Goal: Information Seeking & Learning: Find specific fact

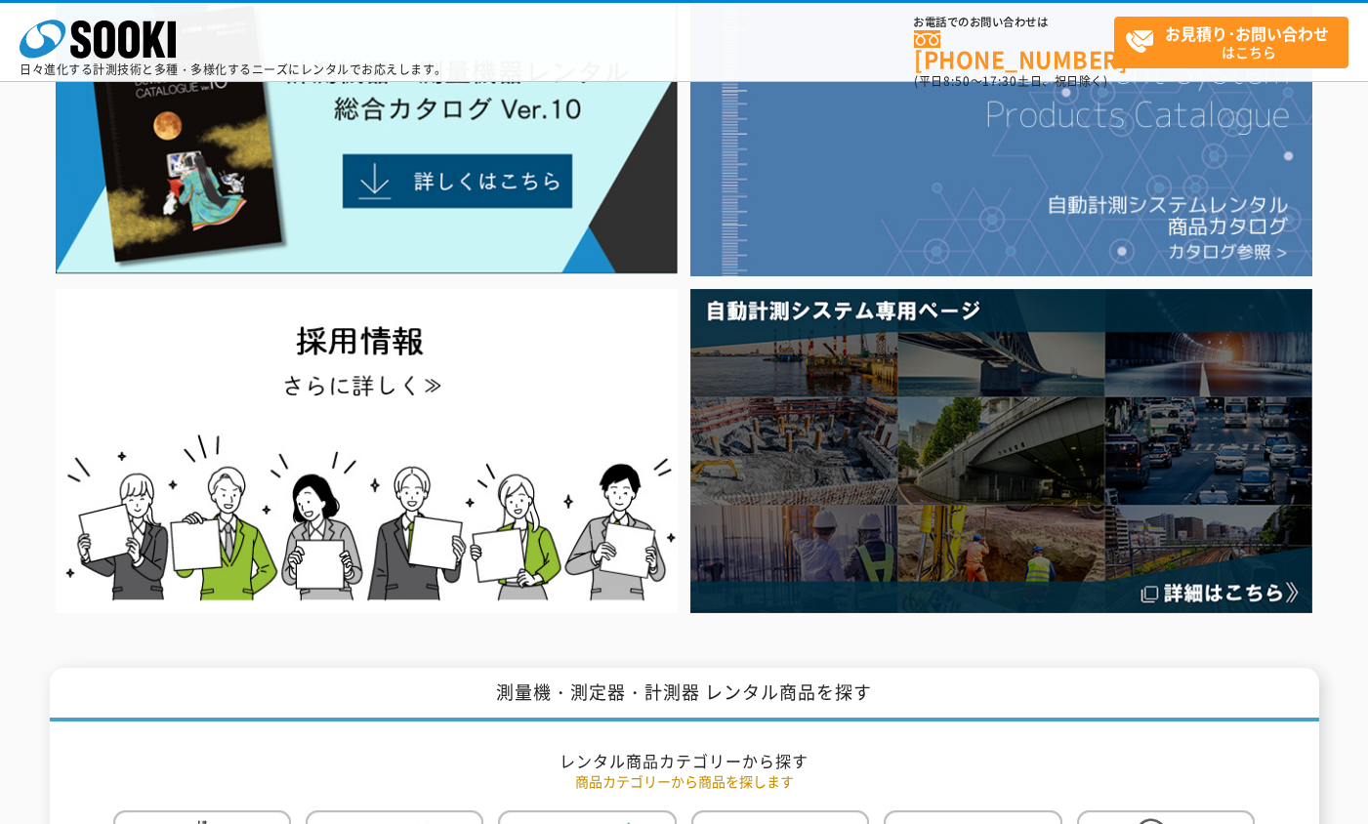
scroll to position [98, 0]
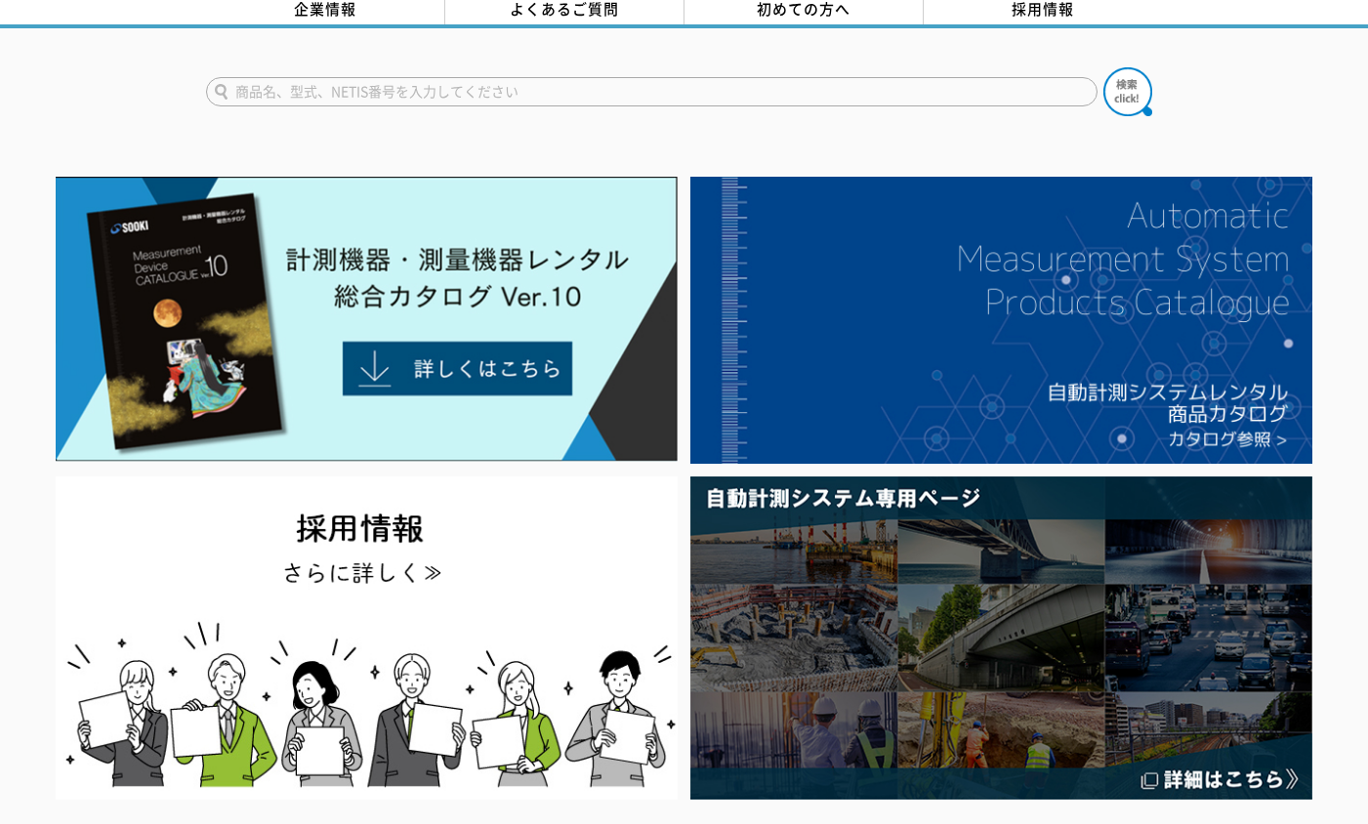
click at [474, 82] on input "text" at bounding box center [651, 91] width 891 height 29
type input "酸素硫化水素"
click at [1103, 67] on button at bounding box center [1127, 91] width 49 height 49
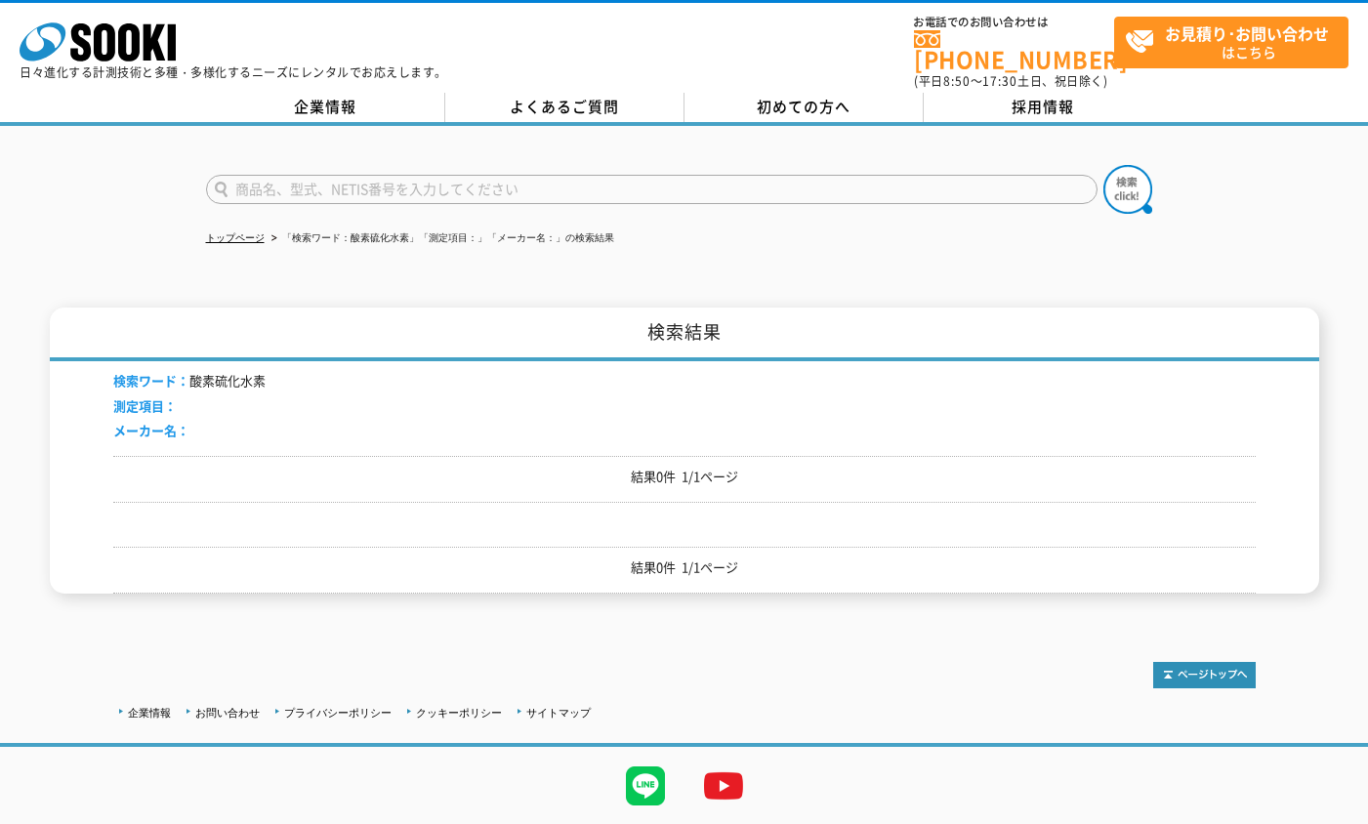
scroll to position [45, 0]
